Goal: Information Seeking & Learning: Learn about a topic

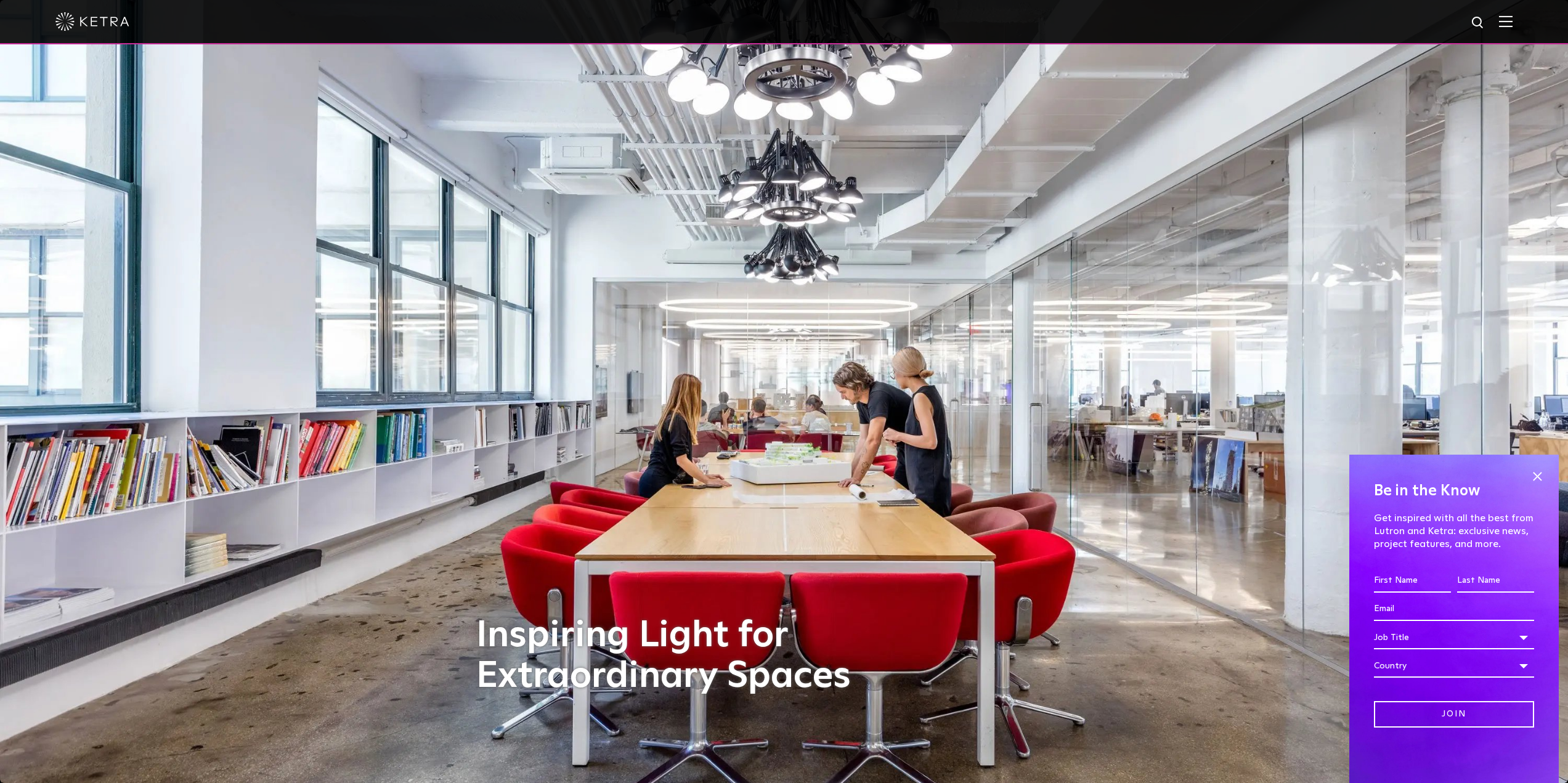
click at [1526, 24] on div at bounding box center [784, 22] width 1568 height 44
click at [1513, 24] on img at bounding box center [1506, 21] width 14 height 12
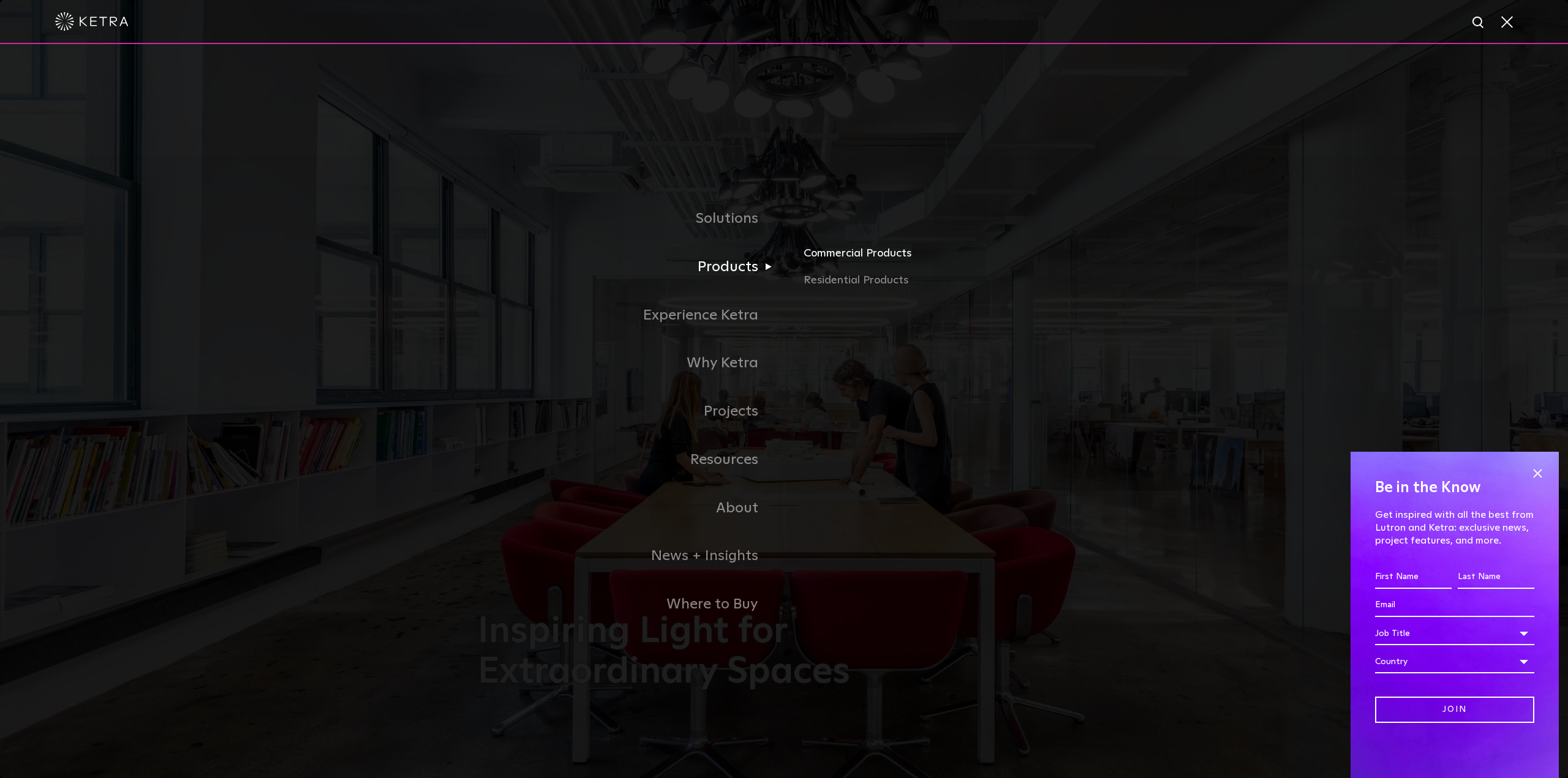
click at [843, 258] on link "Commercial Products" at bounding box center [947, 258] width 287 height 27
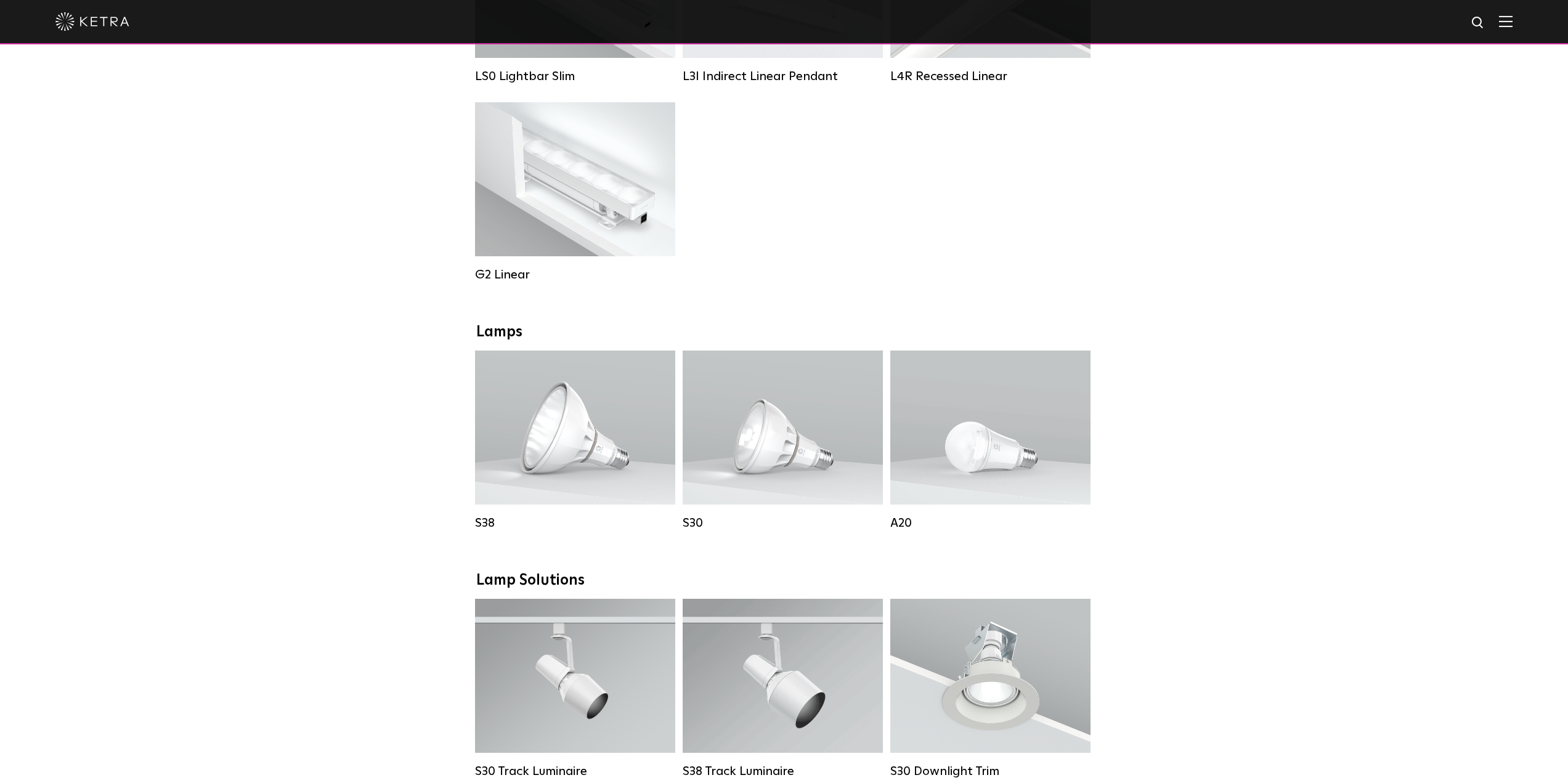
scroll to position [719, 0]
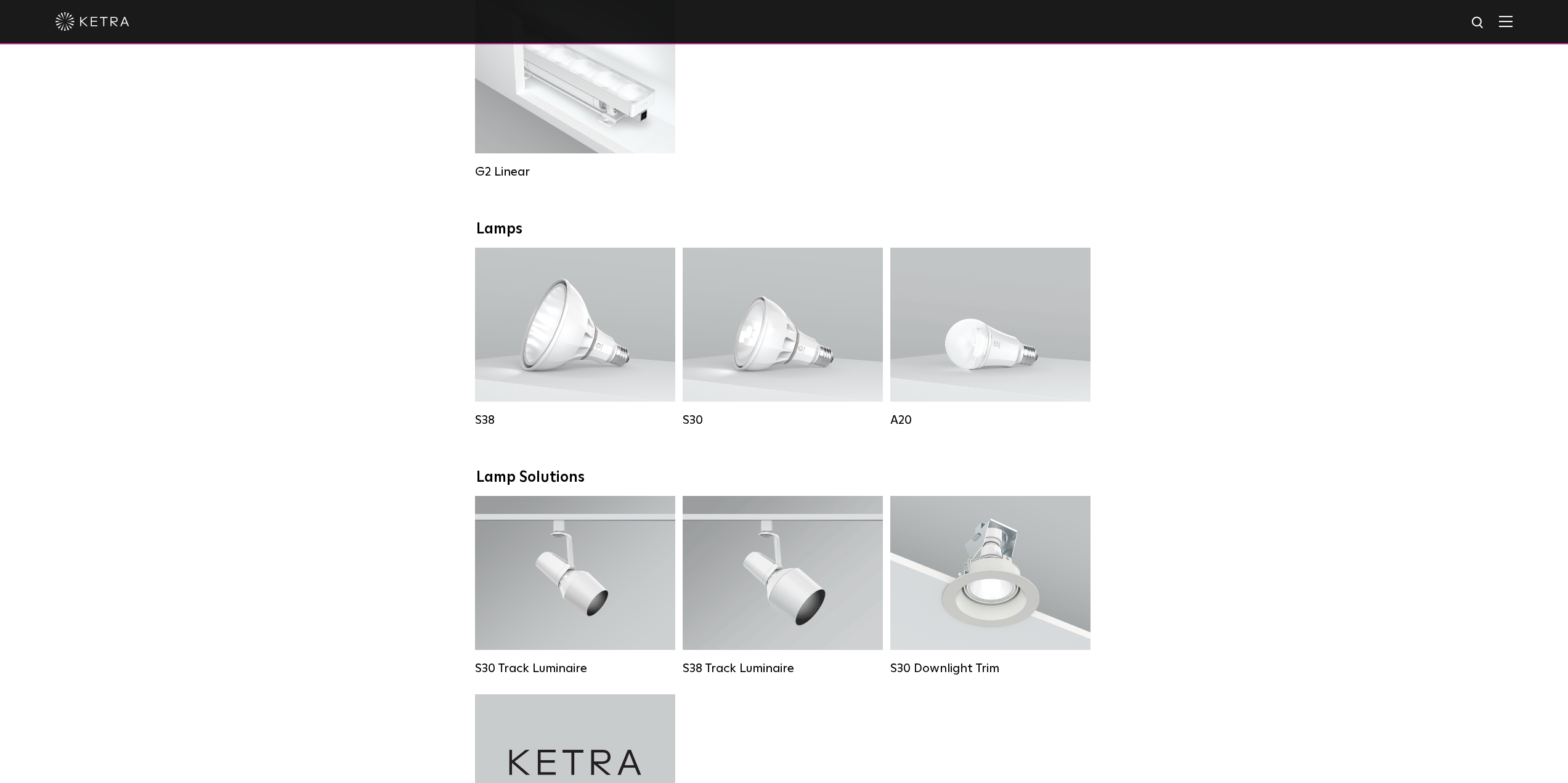
click at [1256, 320] on div "Downlights D2 Downlight Family Lumen Output: 1200 Colors: White / Black / Gloss…" at bounding box center [784, 482] width 1568 height 1913
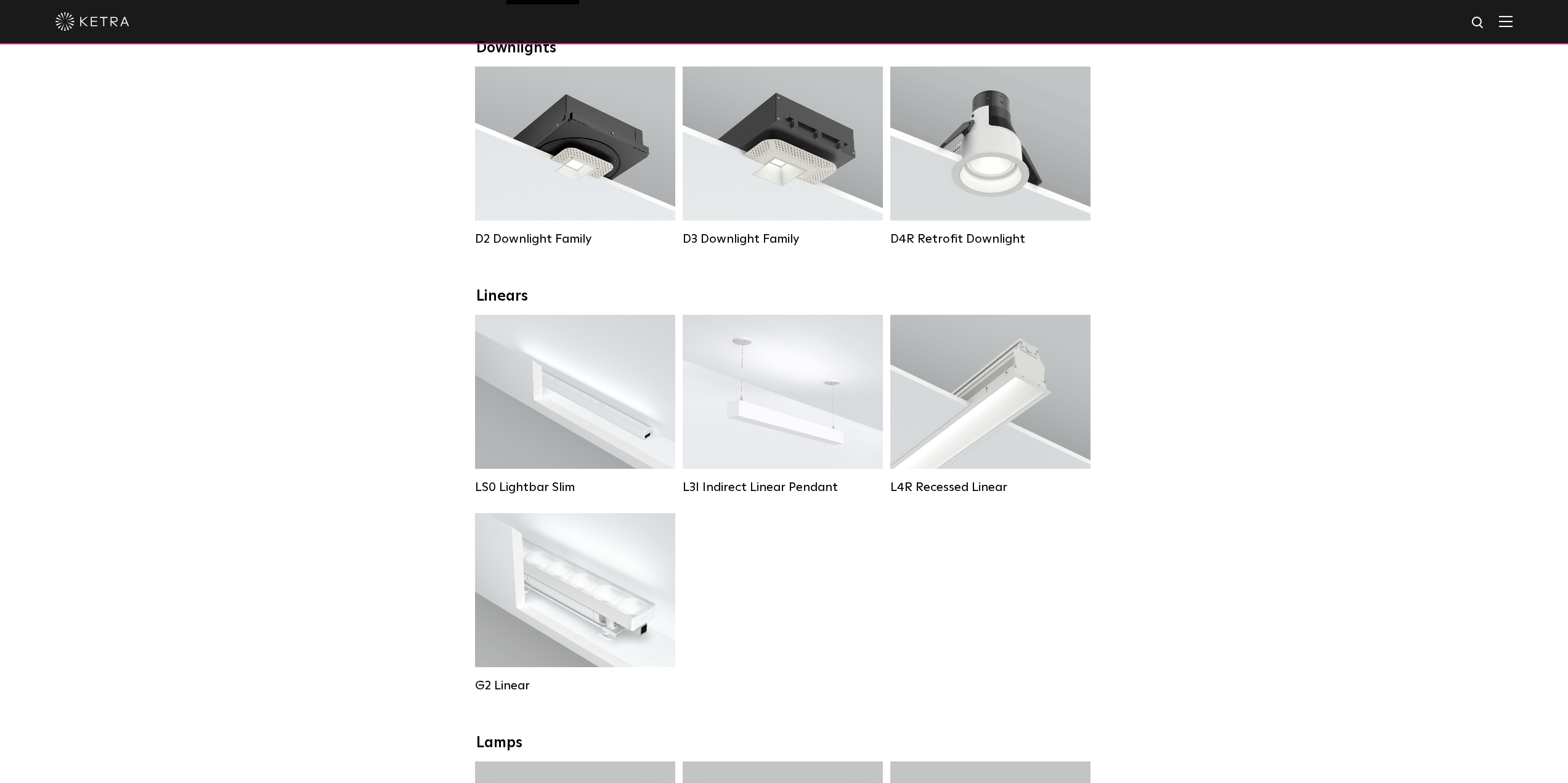
scroll to position [0, 0]
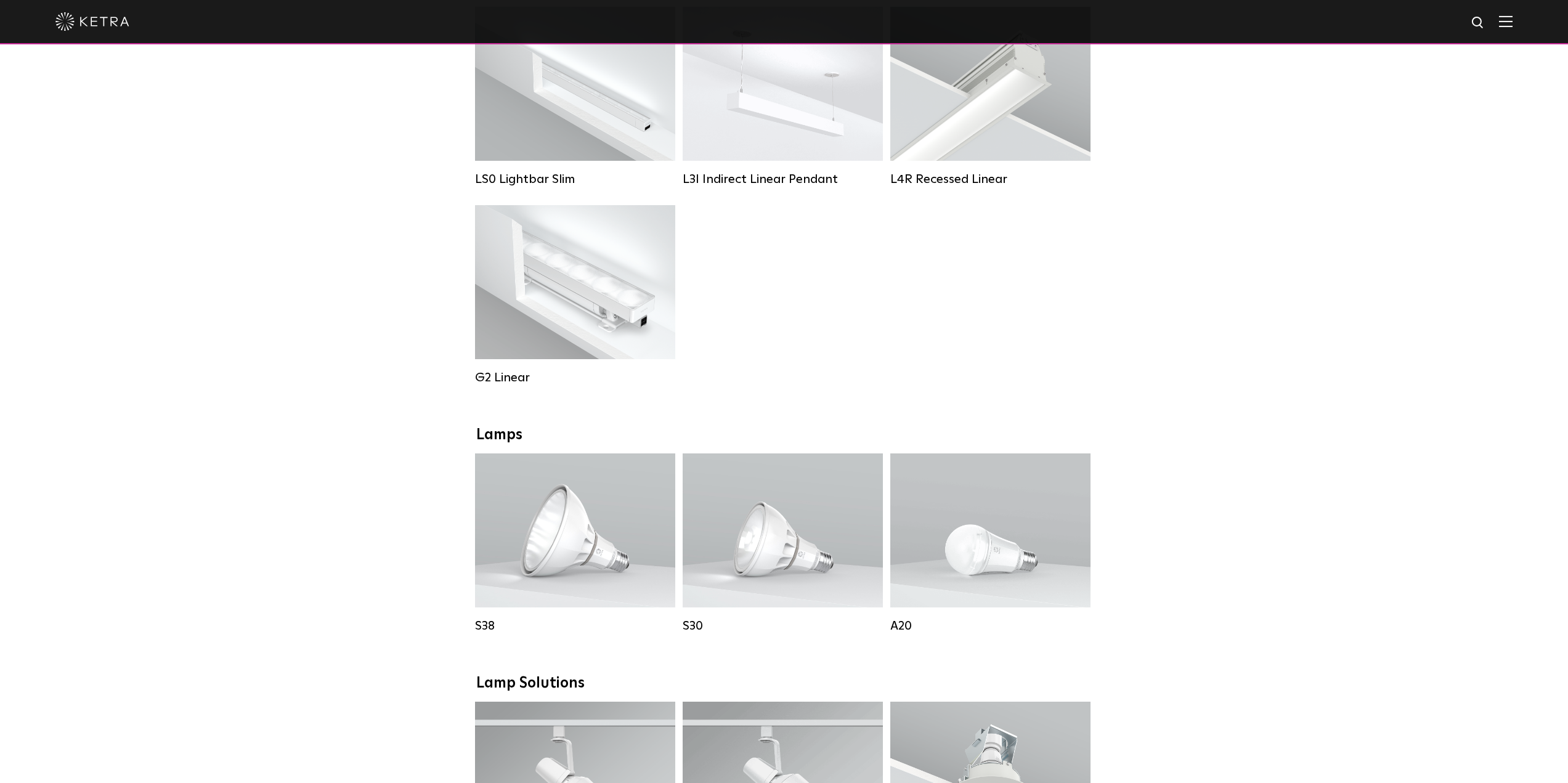
click at [307, 363] on div "Downlights D2 Downlight Family Lumen Output: 1200 Colors: White / Black / Gloss…" at bounding box center [784, 687] width 1568 height 1913
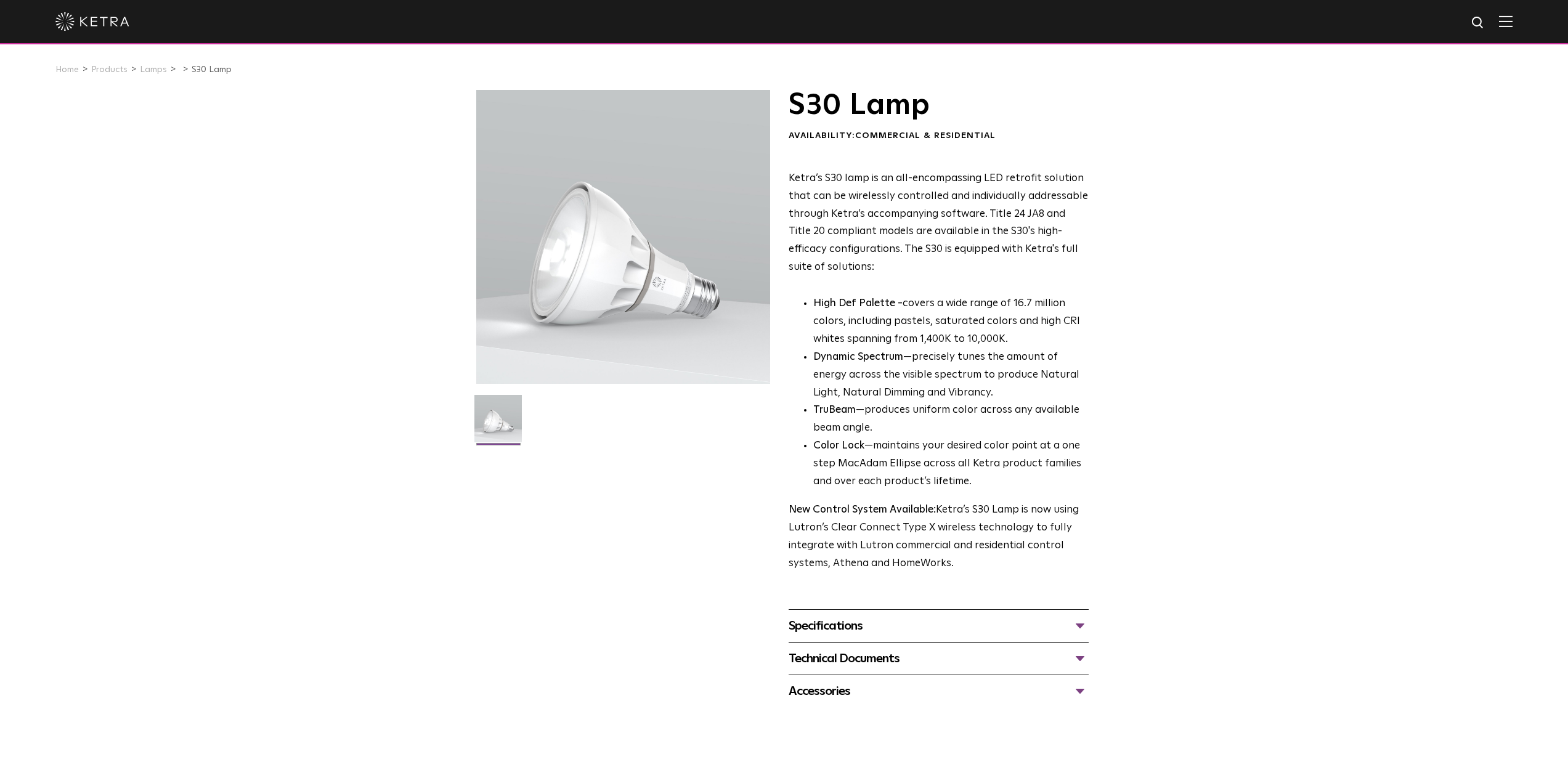
drag, startPoint x: 1183, startPoint y: 227, endPoint x: 1175, endPoint y: 227, distance: 8.0
click at [1178, 227] on div "S30 Lamp Availability: Commercial & Residential Ketra’s S30 lamp is an all-enco…" at bounding box center [784, 399] width 1568 height 618
